Goal: Find specific page/section

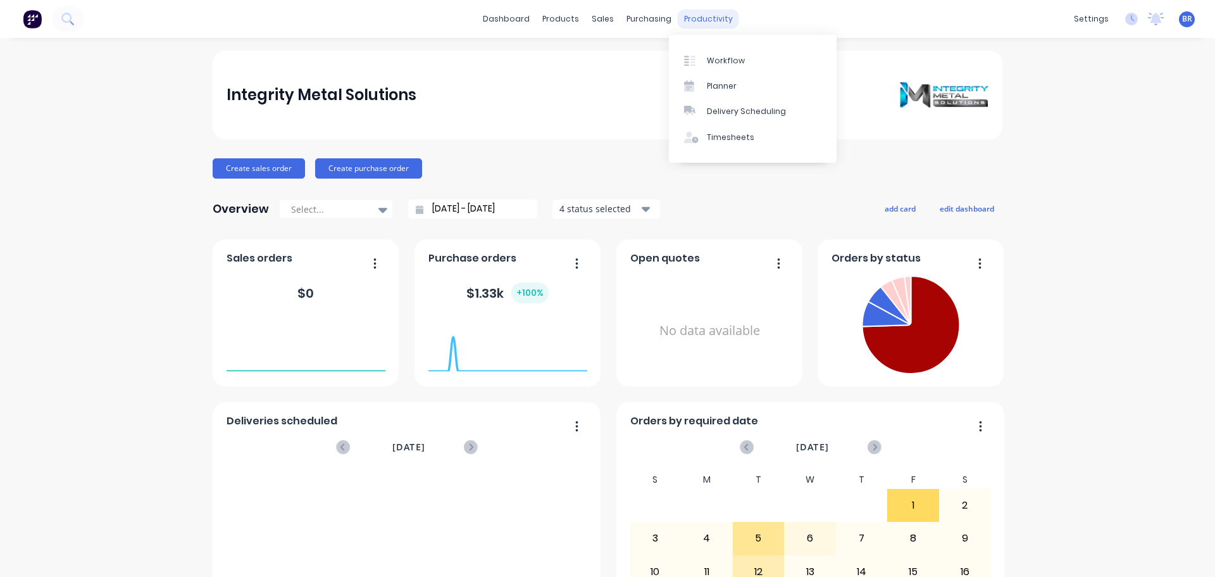
click at [703, 15] on div "productivity" at bounding box center [708, 18] width 61 height 19
click at [717, 58] on div "Workflow" at bounding box center [726, 60] width 38 height 11
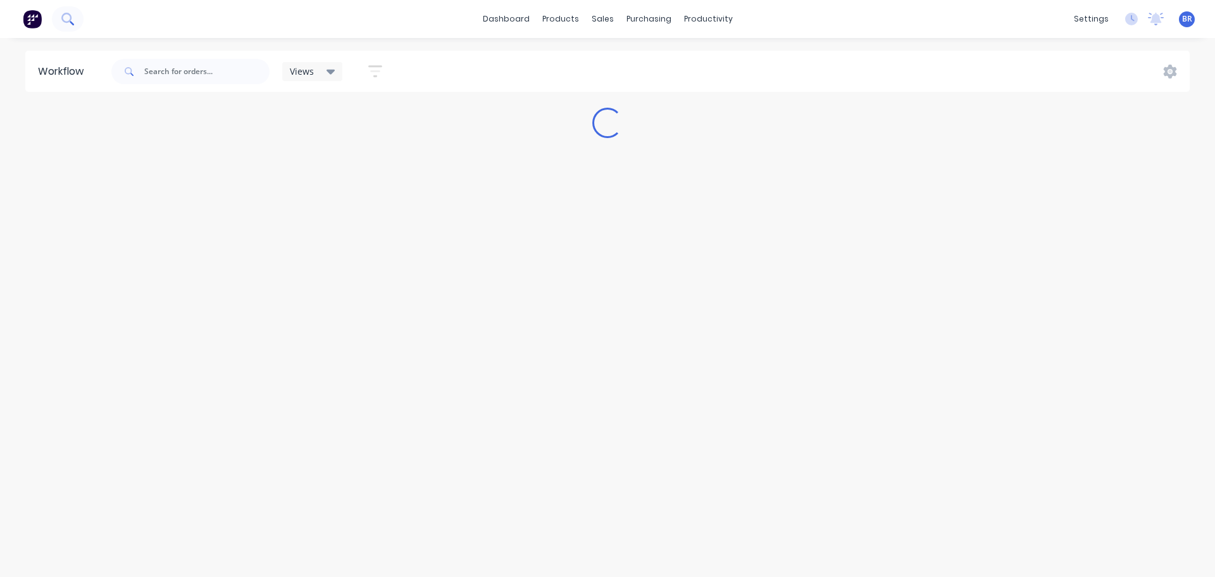
click at [67, 17] on icon at bounding box center [67, 19] width 12 height 12
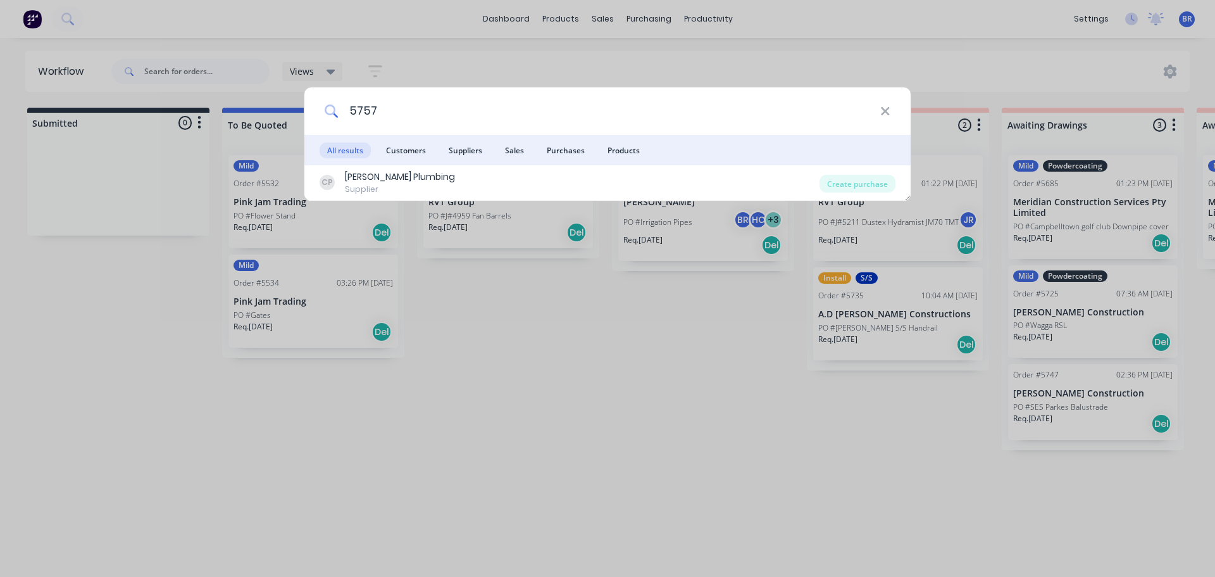
type input "5757"
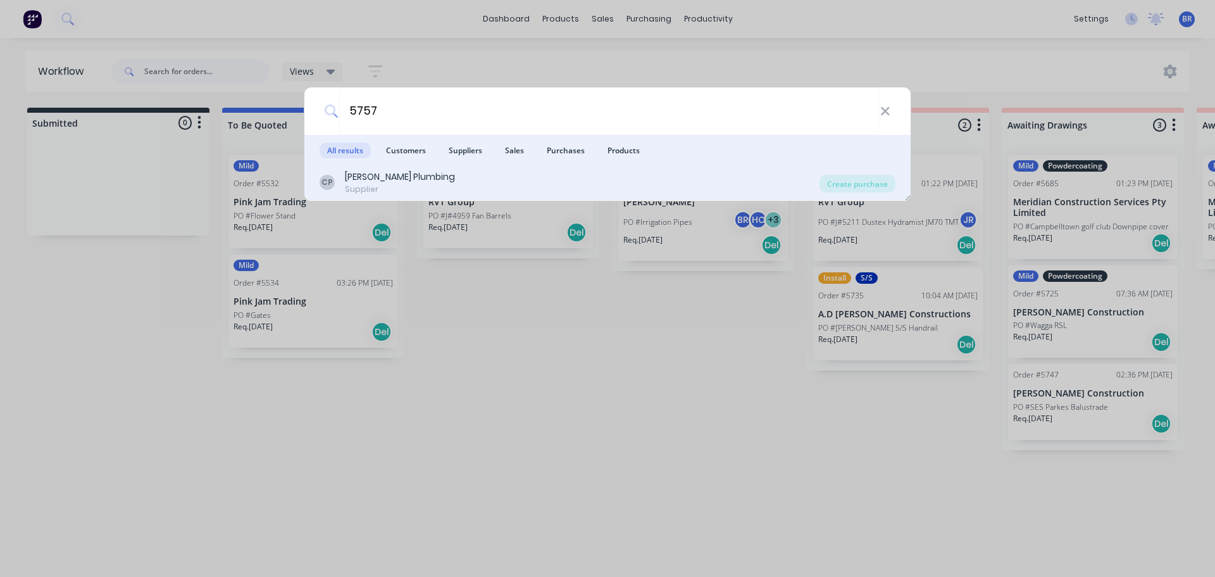
click at [366, 182] on div "[PERSON_NAME] Plumbing" at bounding box center [400, 176] width 110 height 13
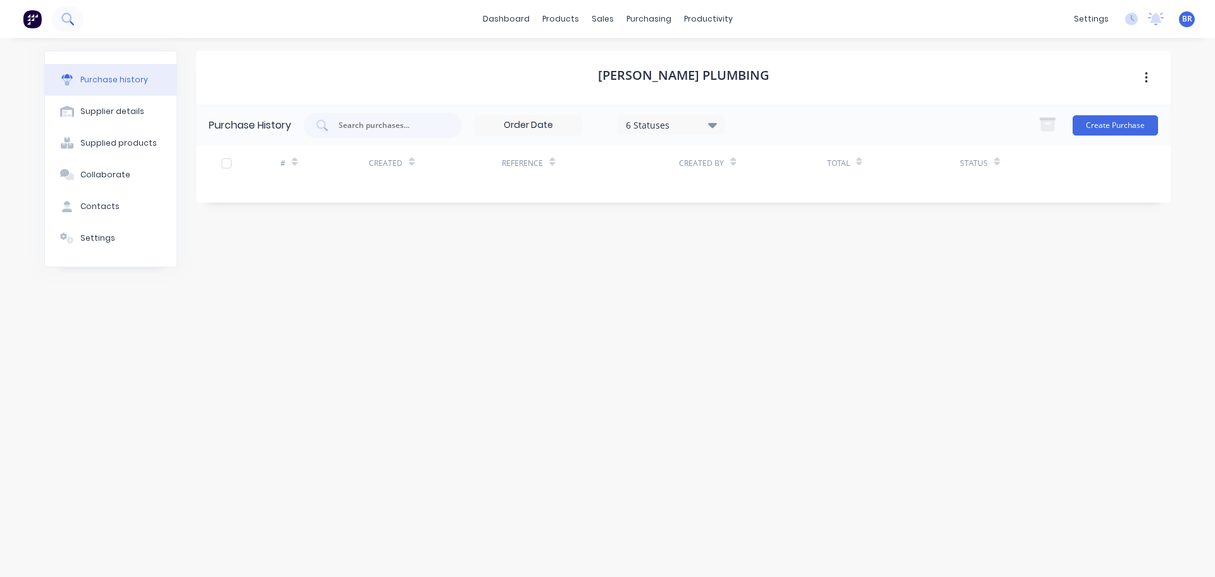
click at [77, 18] on button at bounding box center [68, 18] width 32 height 25
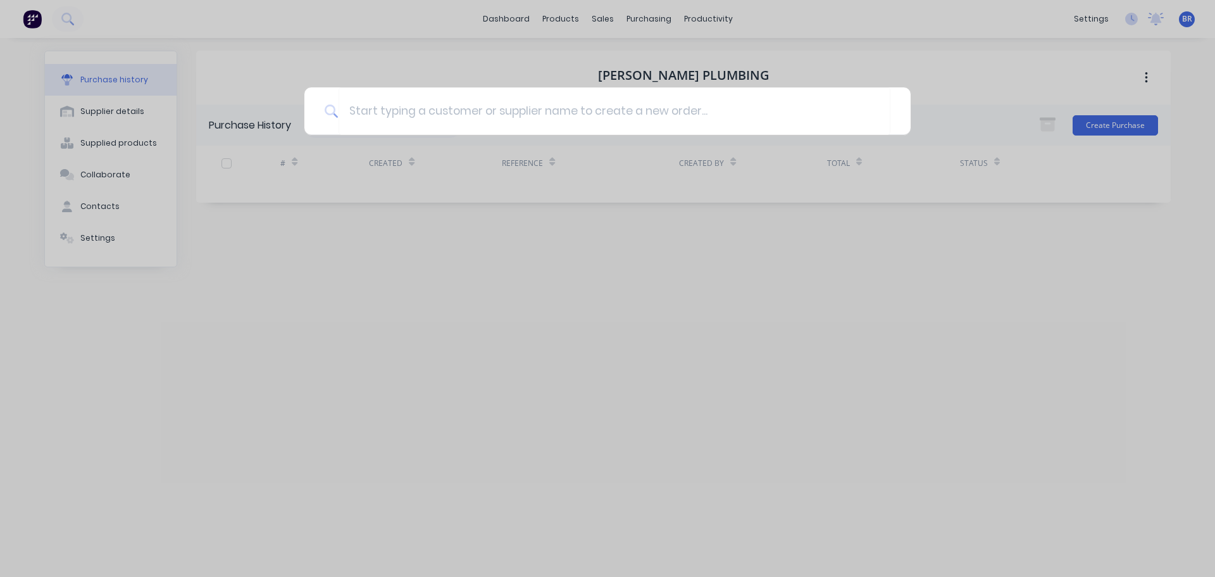
click at [523, 18] on div at bounding box center [607, 288] width 1215 height 577
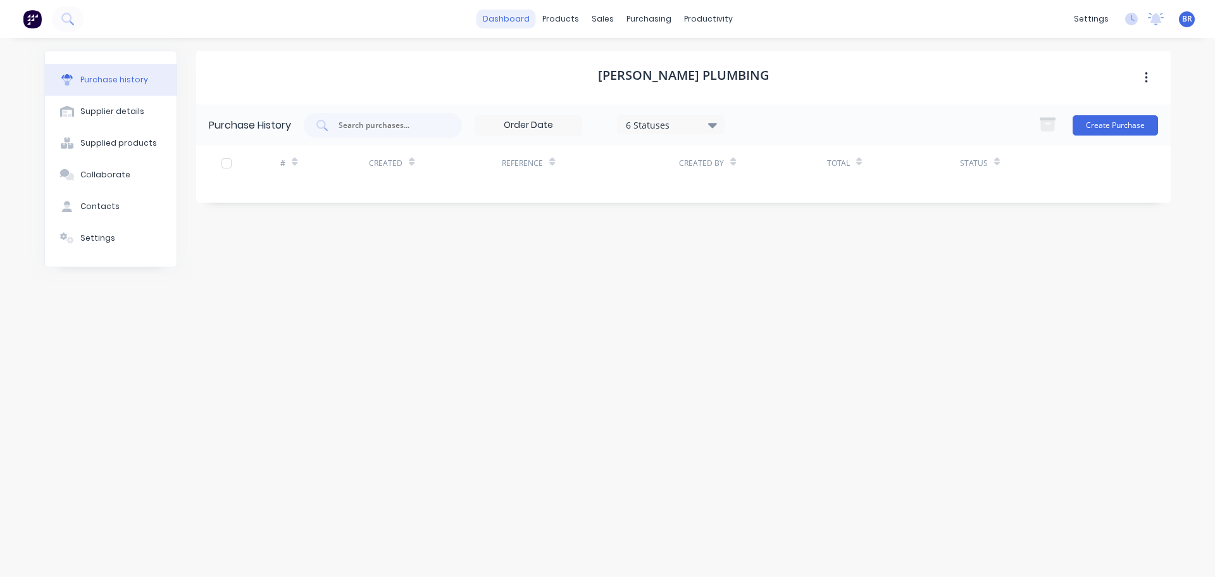
click at [502, 15] on link "dashboard" at bounding box center [506, 18] width 59 height 19
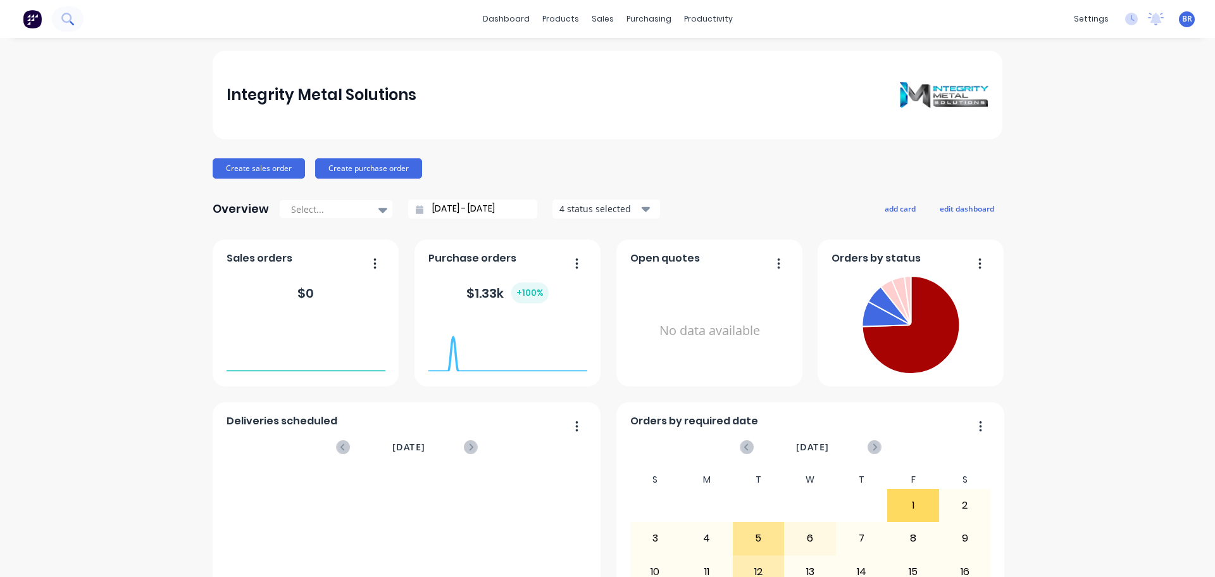
click at [65, 16] on icon at bounding box center [67, 19] width 12 height 12
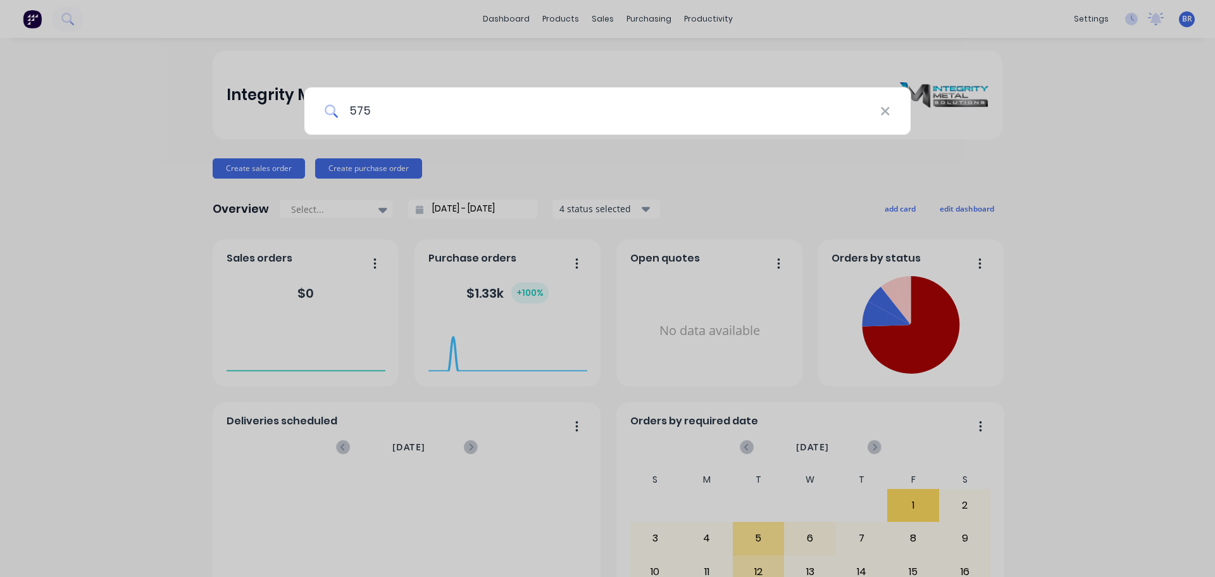
type input "5757"
